Goal: Information Seeking & Learning: Find specific fact

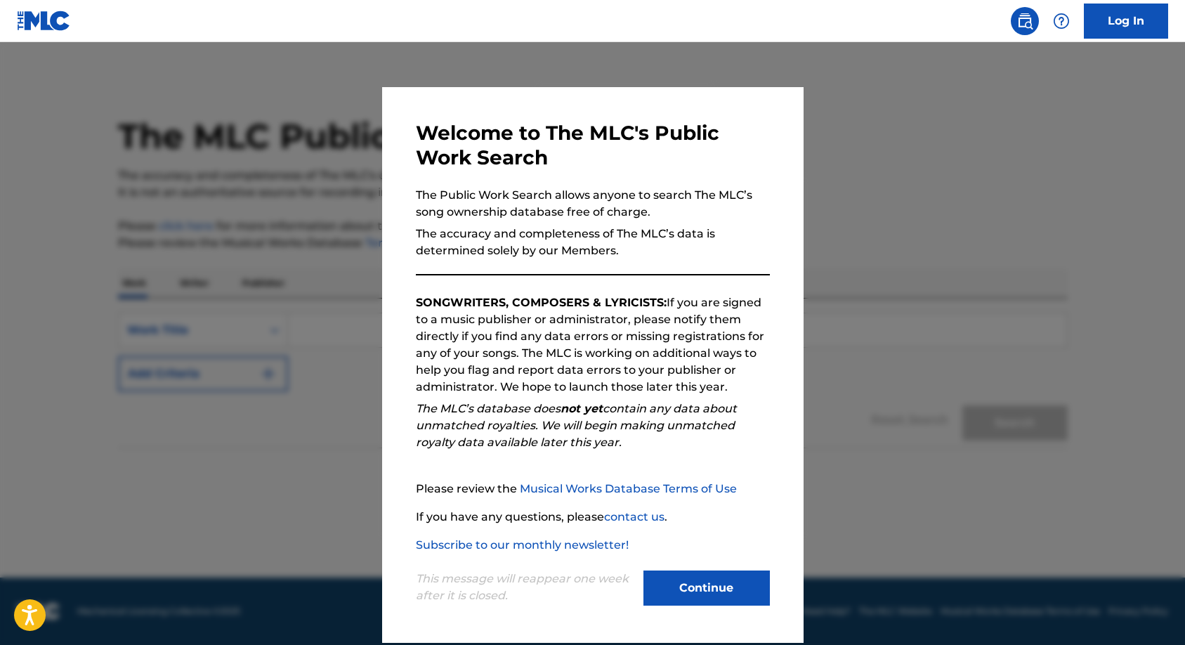
click at [699, 587] on button "Continue" at bounding box center [706, 587] width 126 height 35
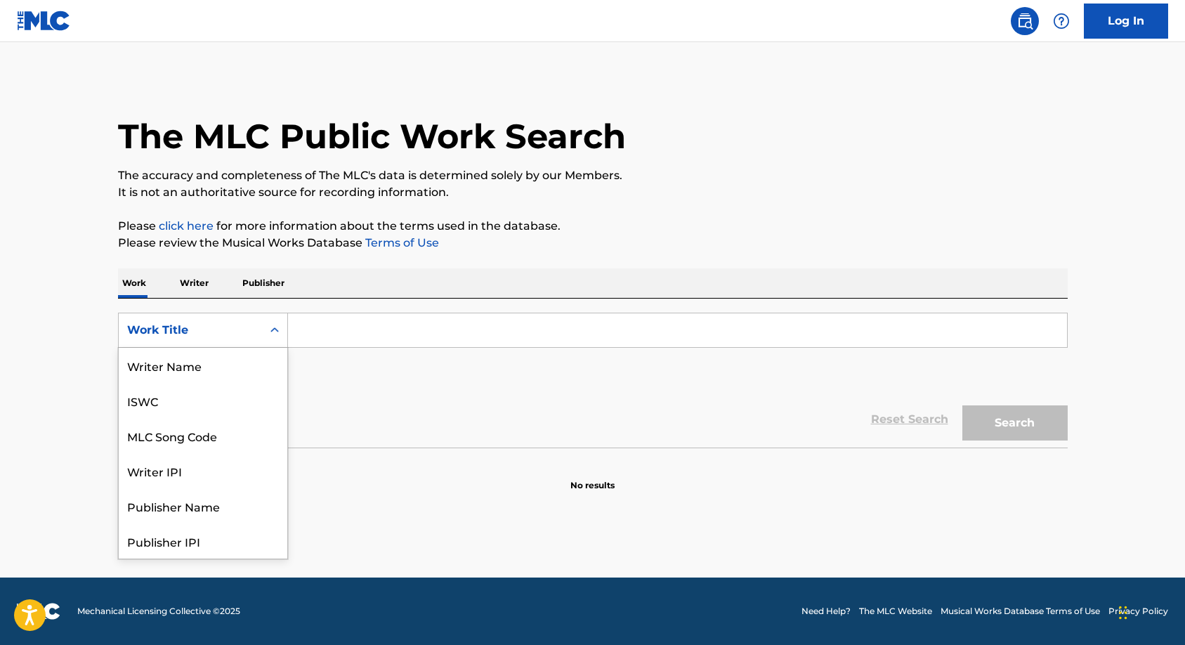
click at [269, 325] on icon "Search Form" at bounding box center [275, 330] width 14 height 14
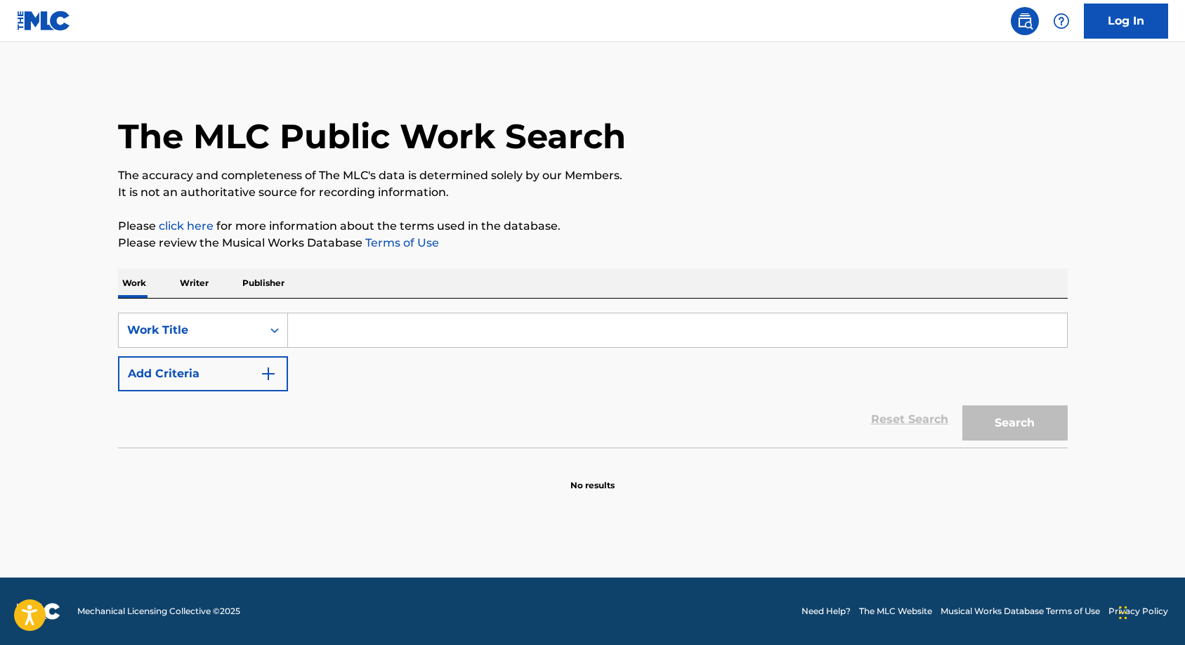
click at [315, 333] on input "Search Form" at bounding box center [677, 330] width 779 height 34
type input "trench town legend"
click at [962, 405] on button "Search" at bounding box center [1014, 422] width 105 height 35
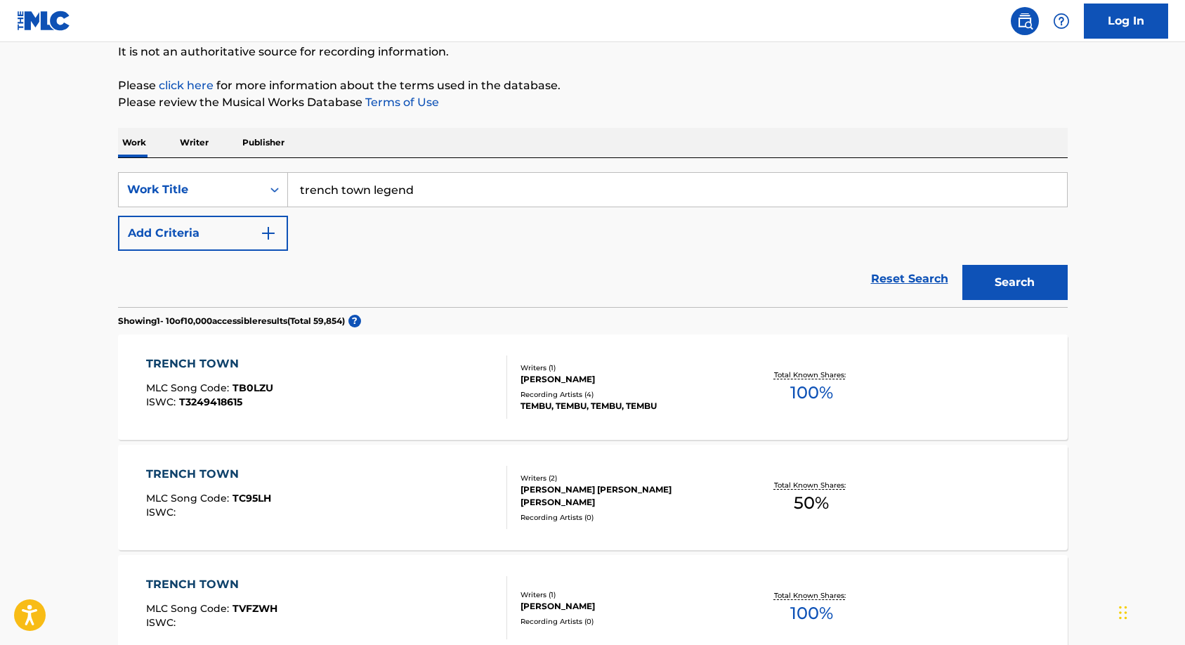
scroll to position [0, 0]
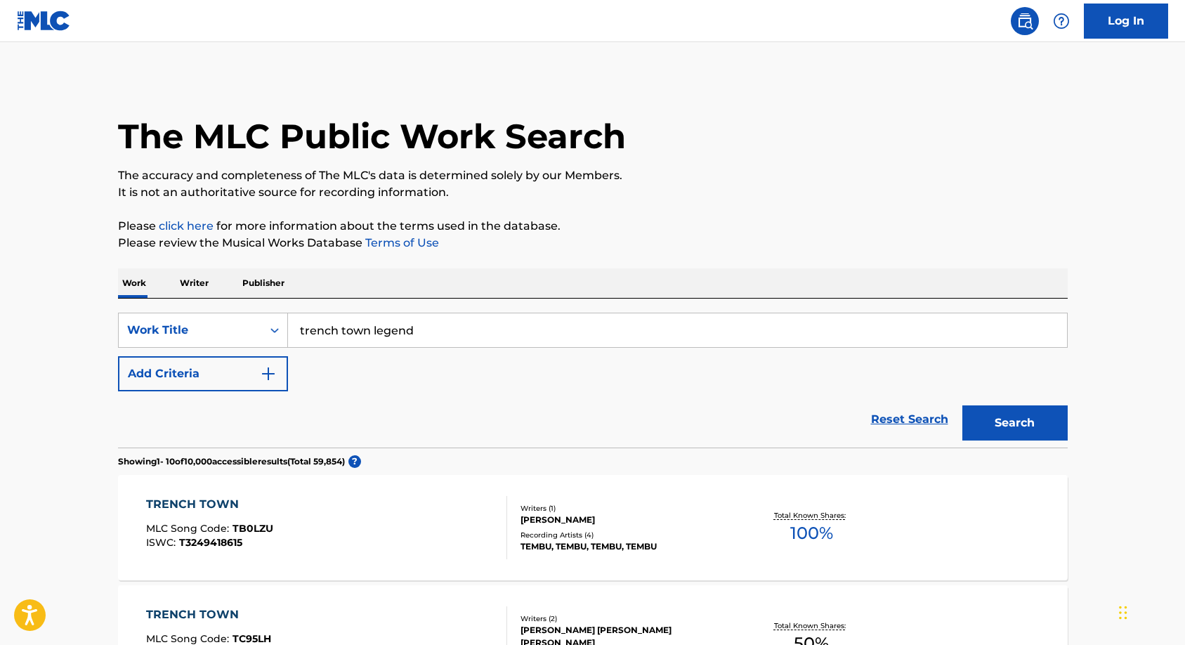
click at [277, 374] on button "Add Criteria" at bounding box center [203, 373] width 170 height 35
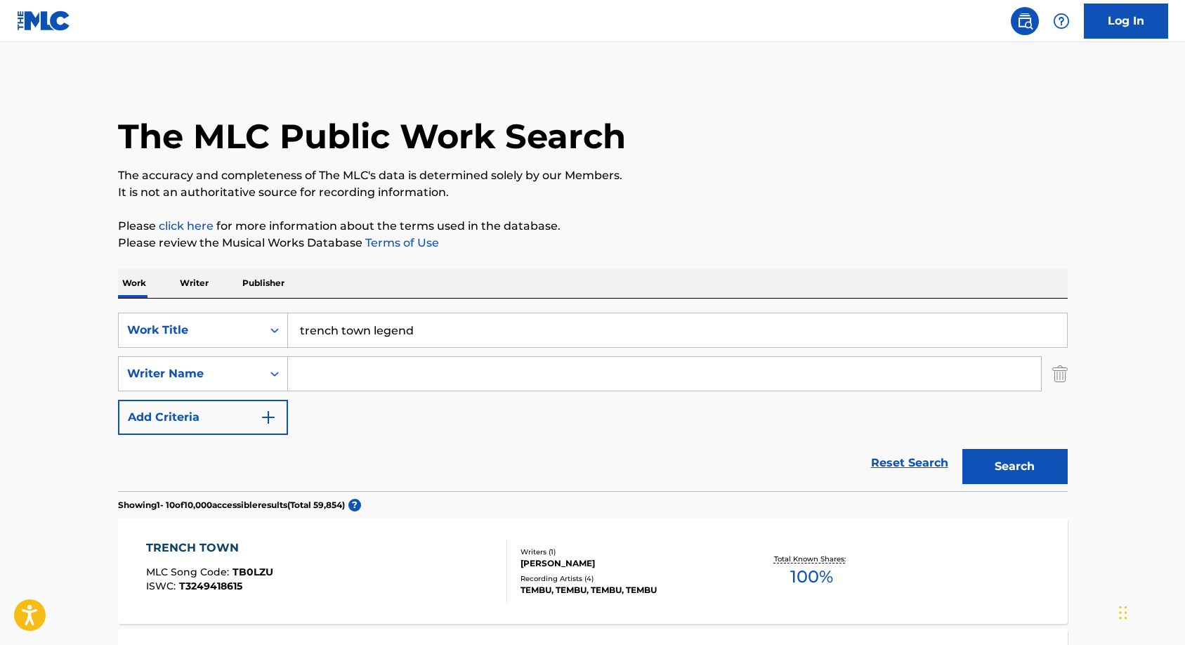
click at [322, 379] on input "Search Form" at bounding box center [664, 374] width 753 height 34
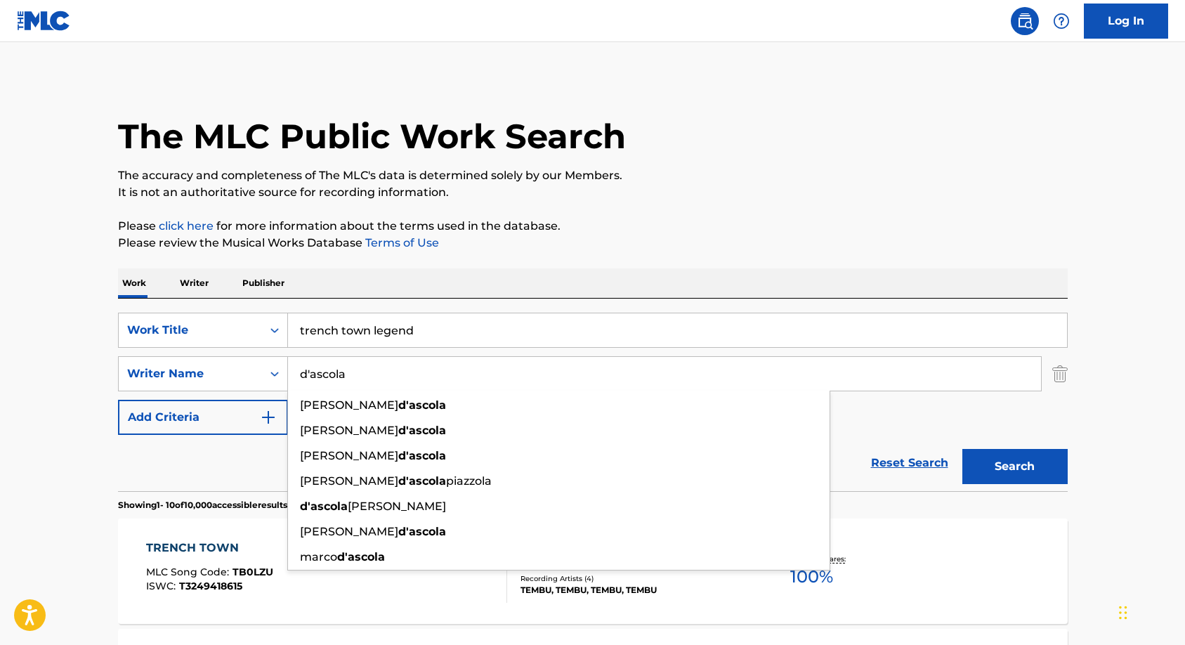
type input "d'ascola"
click at [962, 449] on button "Search" at bounding box center [1014, 466] width 105 height 35
